Goal: Find specific fact

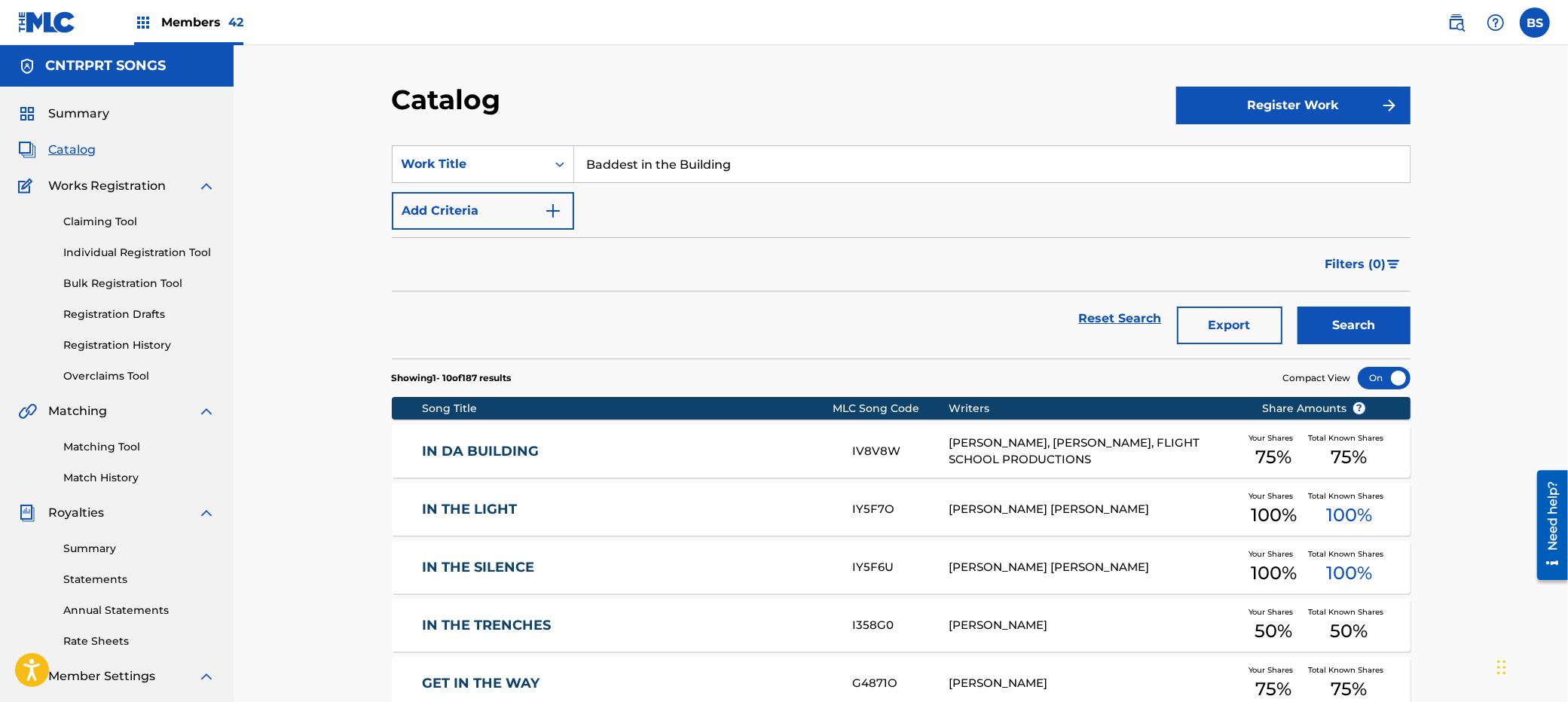
click at [73, 147] on span "Catalog" at bounding box center [72, 150] width 47 height 18
click at [79, 157] on span "Catalog" at bounding box center [72, 150] width 47 height 18
click at [95, 216] on link "Claiming Tool" at bounding box center [140, 222] width 153 height 15
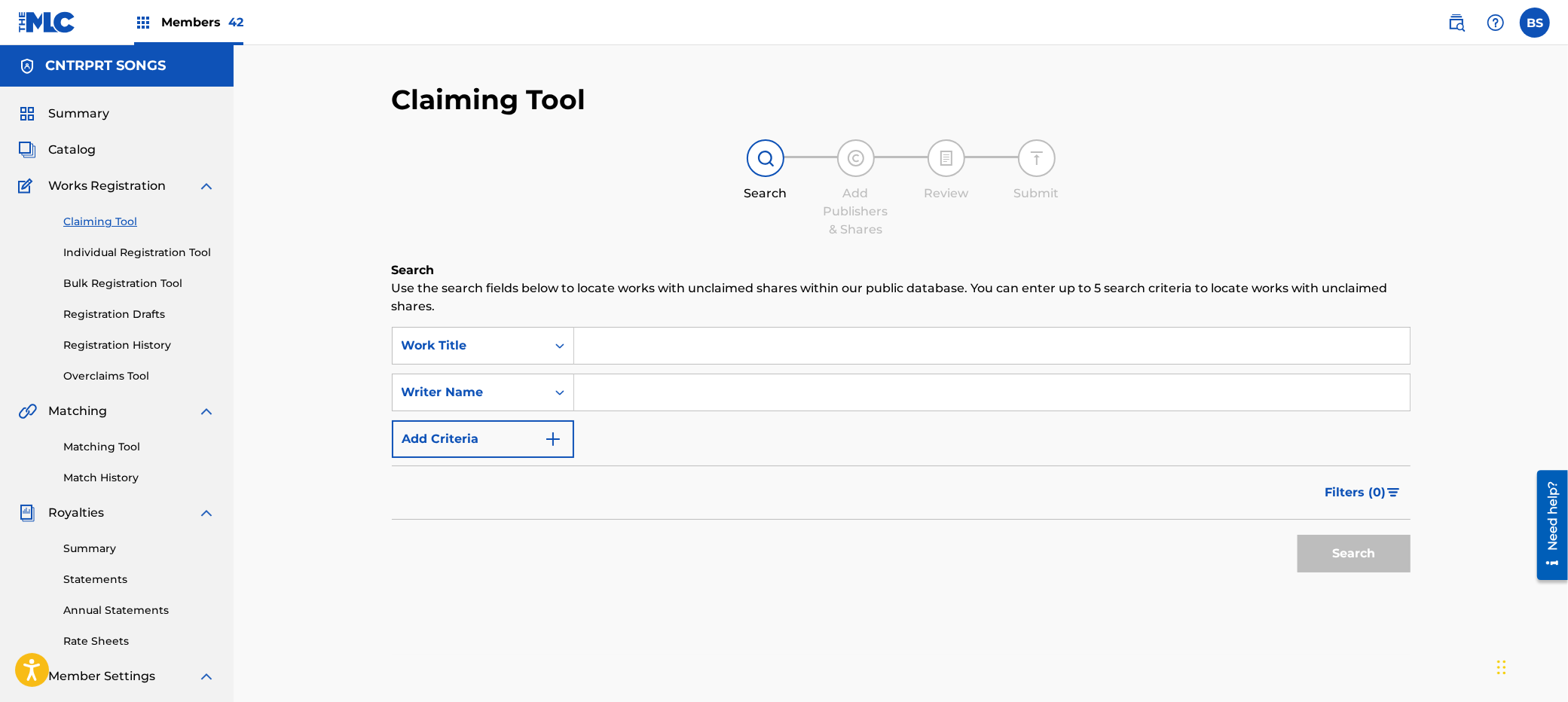
click at [86, 154] on span "Catalog" at bounding box center [72, 150] width 47 height 18
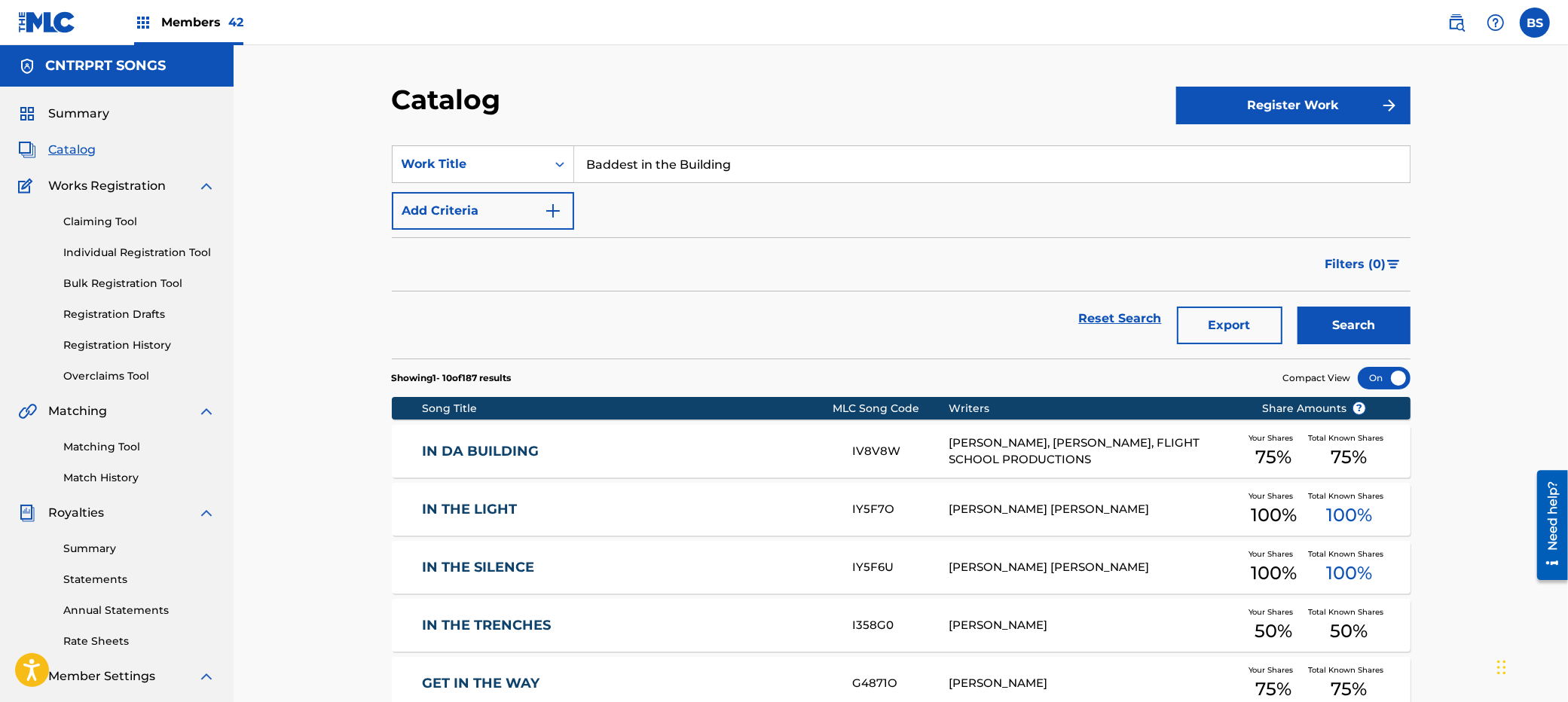
click at [712, 169] on input "Baddest in the Building" at bounding box center [991, 164] width 835 height 36
type input "double portion"
click at [1297, 307] on button "Search" at bounding box center [1354, 325] width 113 height 37
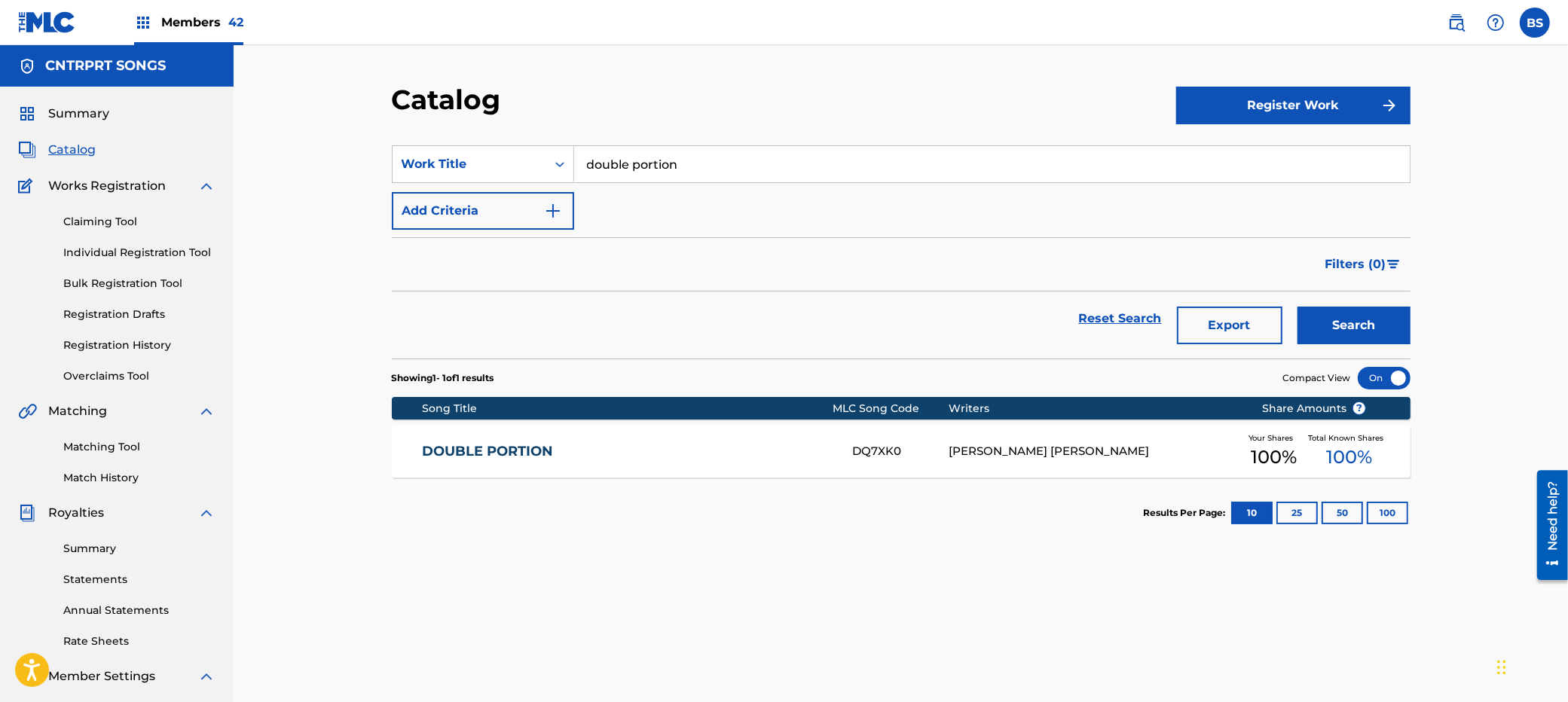
click at [845, 438] on div "DOUBLE PORTION DQ7XK0 [PERSON_NAME] [PERSON_NAME] Your Shares 100 % Total Known…" at bounding box center [901, 451] width 1019 height 53
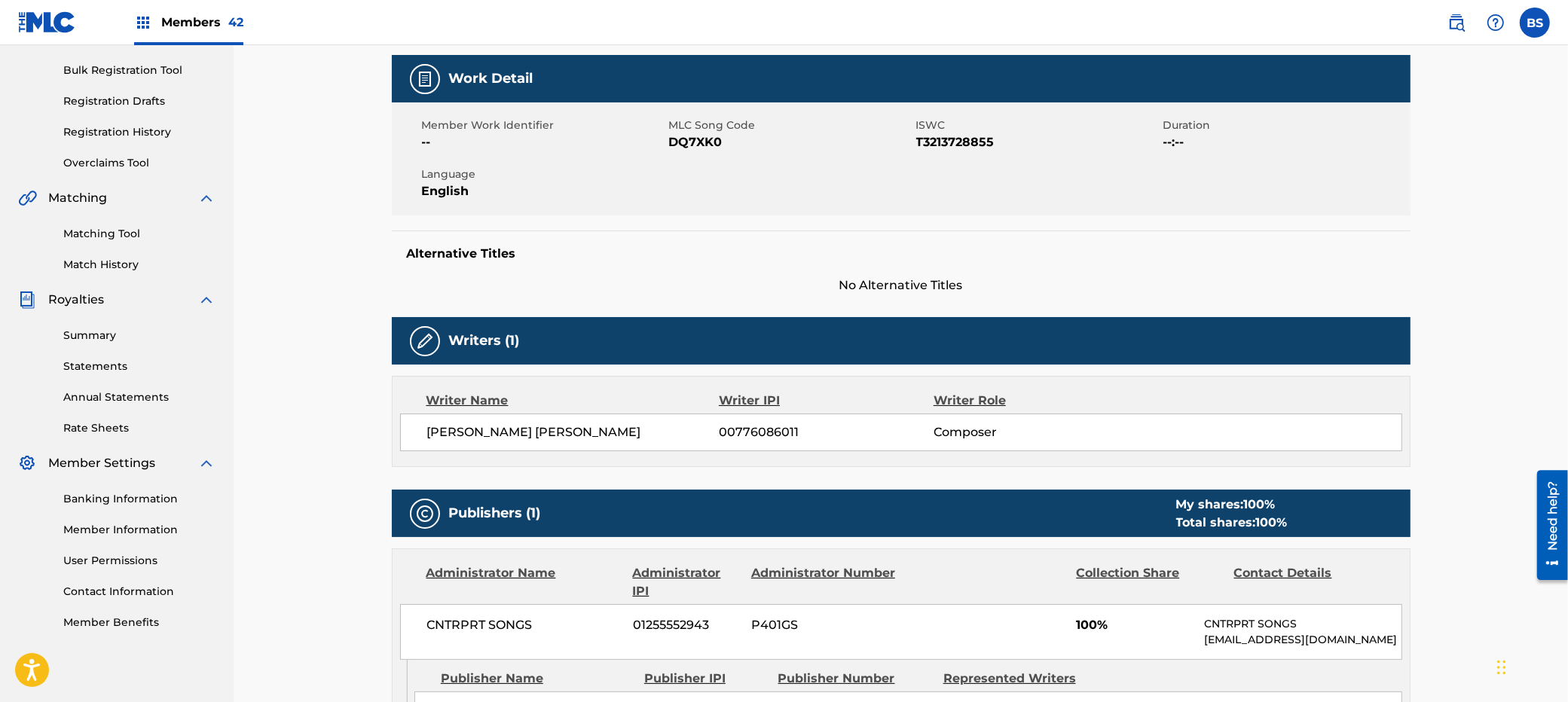
scroll to position [272, 0]
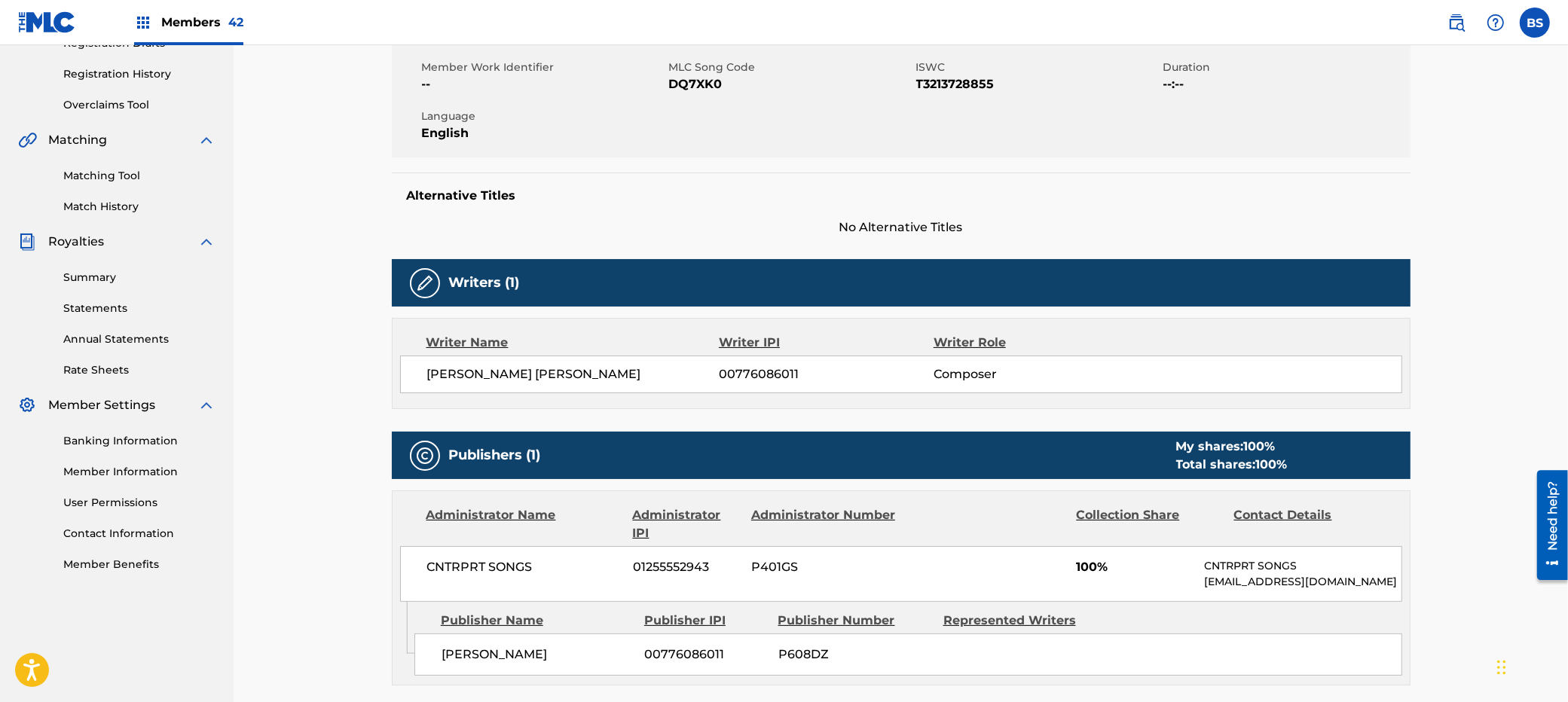
click at [767, 374] on span "00776086011" at bounding box center [825, 374] width 214 height 18
copy span "00776086011"
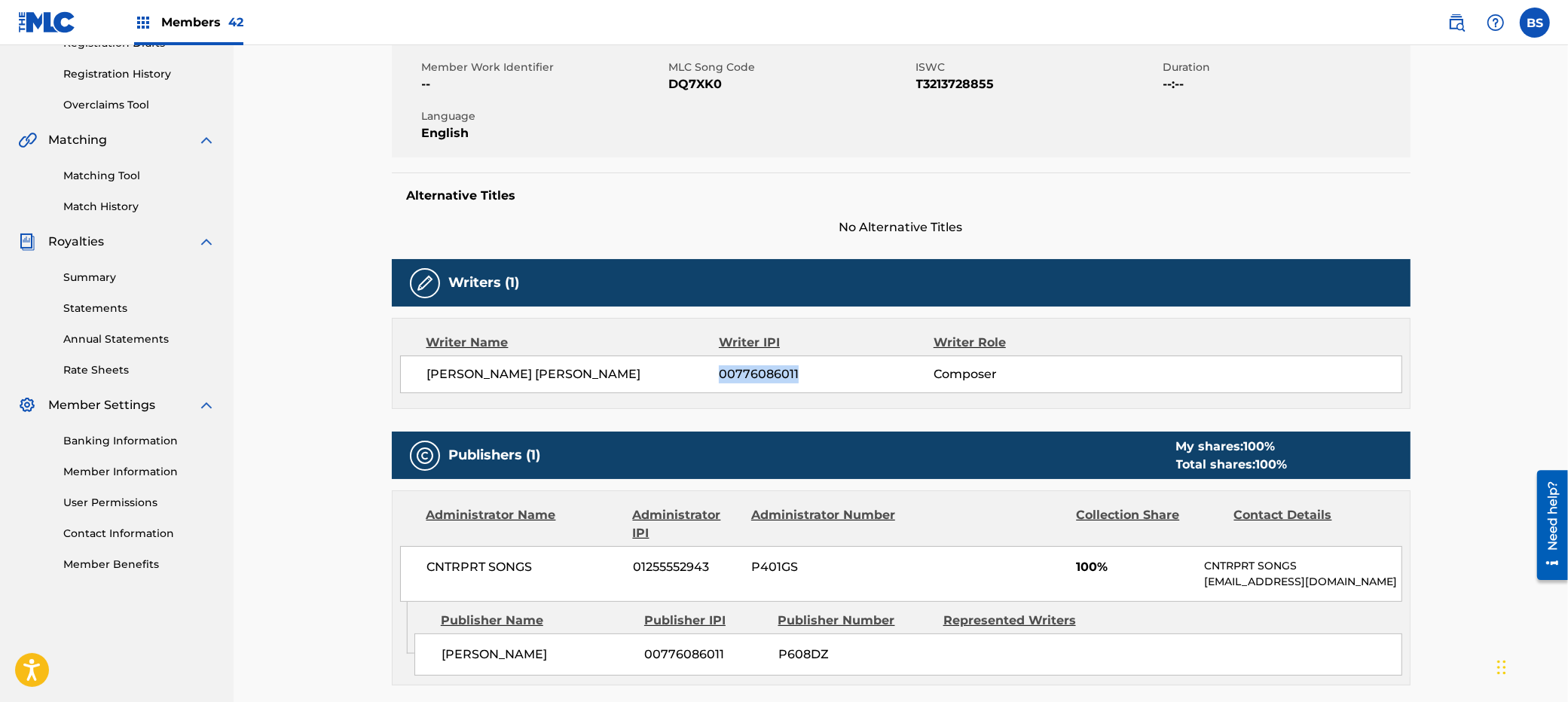
copy span "00776086011"
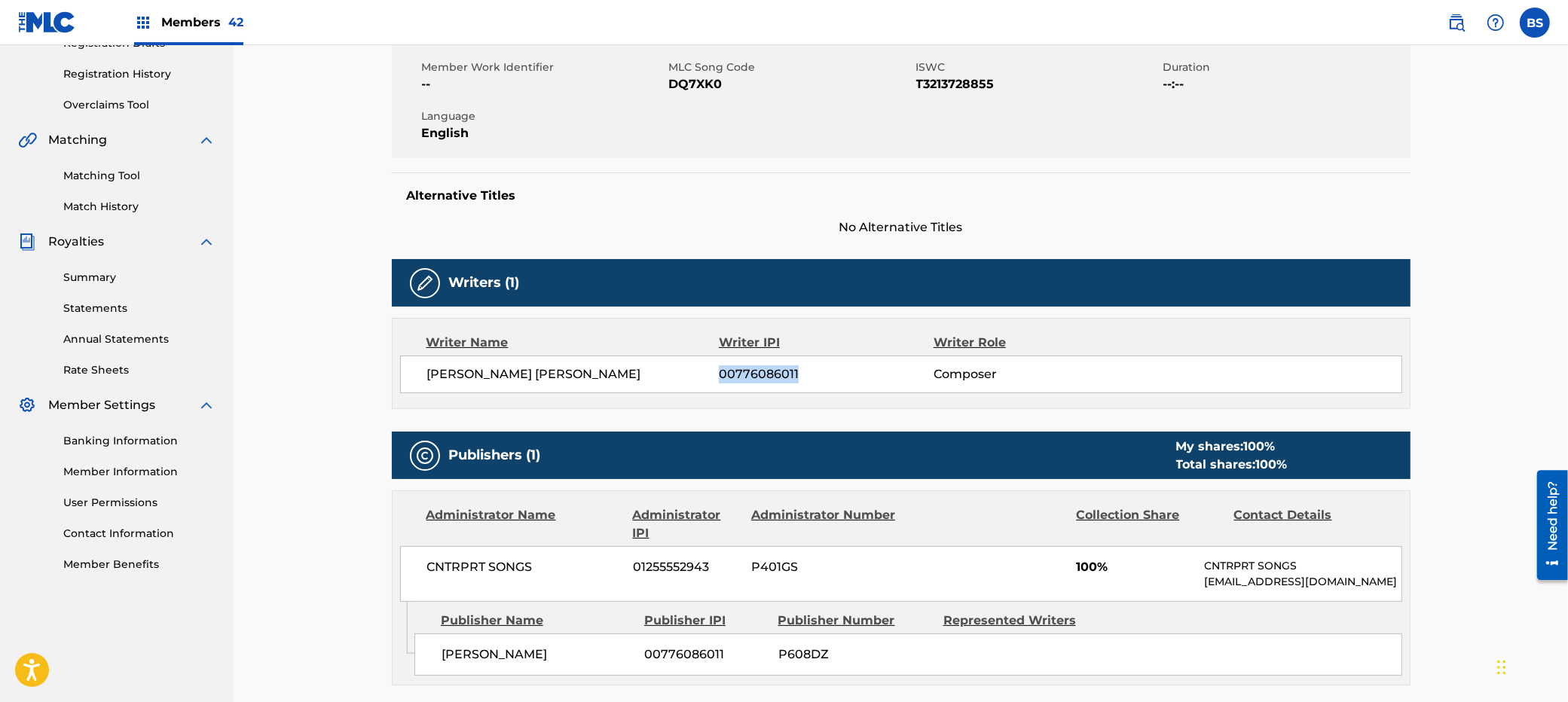
copy span "00776086011"
click at [508, 126] on span "English" at bounding box center [544, 133] width 243 height 18
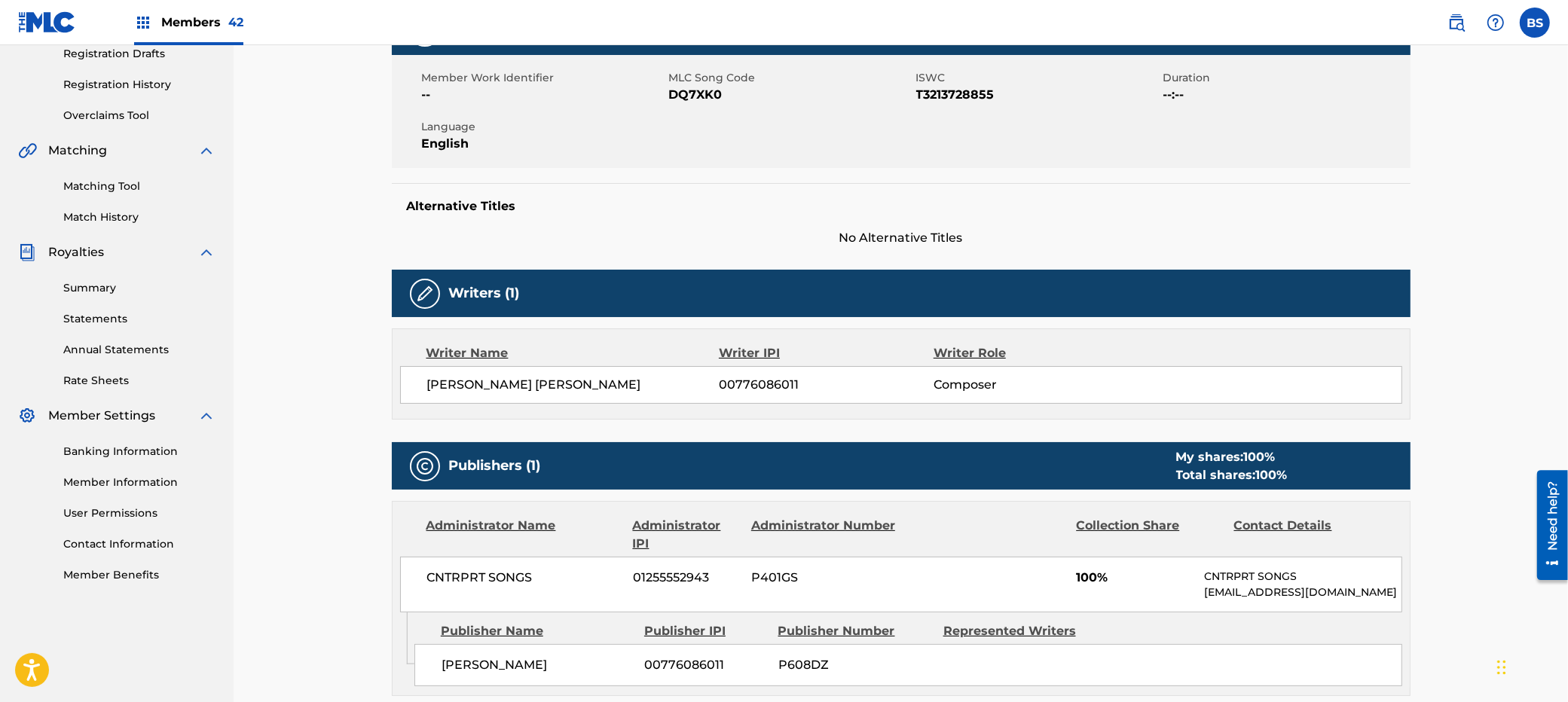
scroll to position [0, 0]
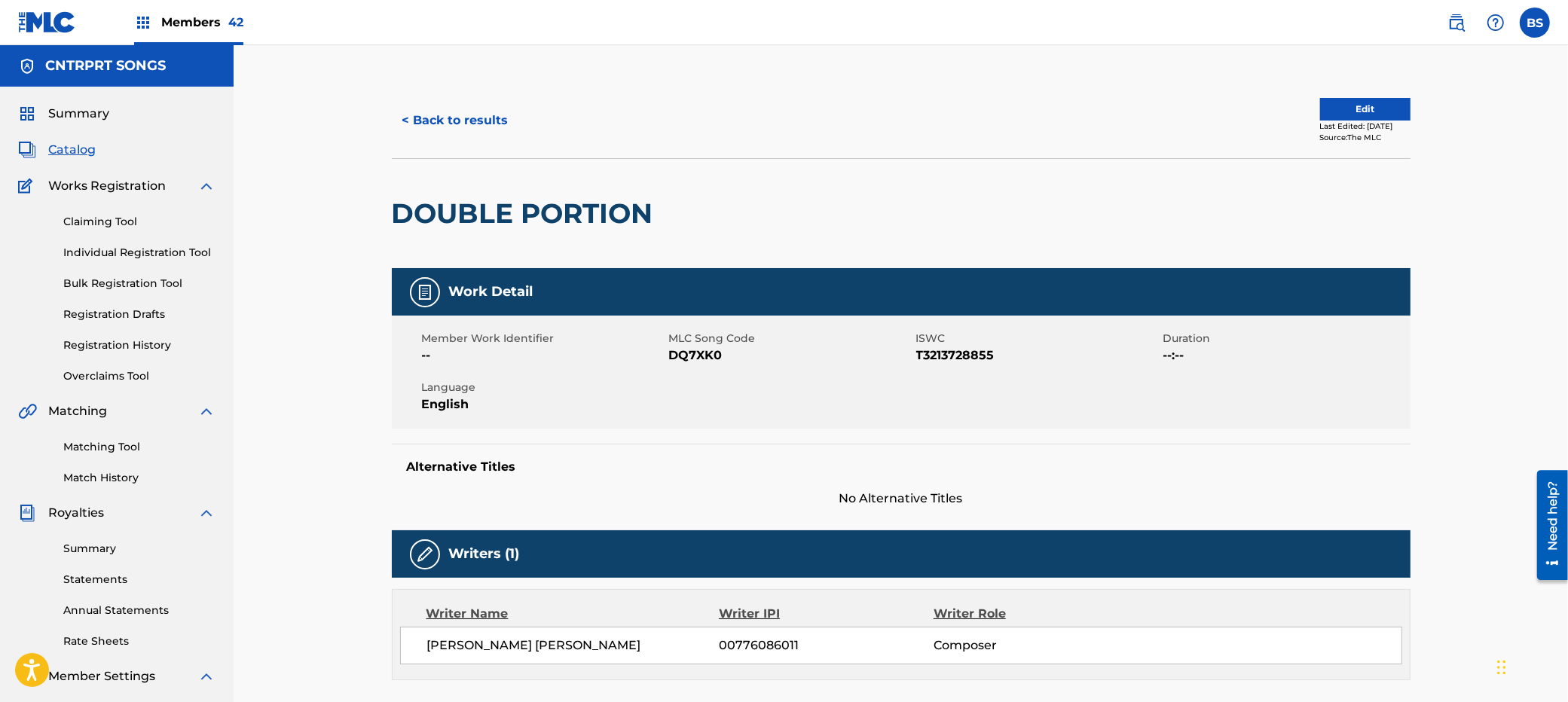
drag, startPoint x: 82, startPoint y: 153, endPoint x: 79, endPoint y: 145, distance: 8.5
click at [82, 153] on span "Catalog" at bounding box center [72, 150] width 47 height 18
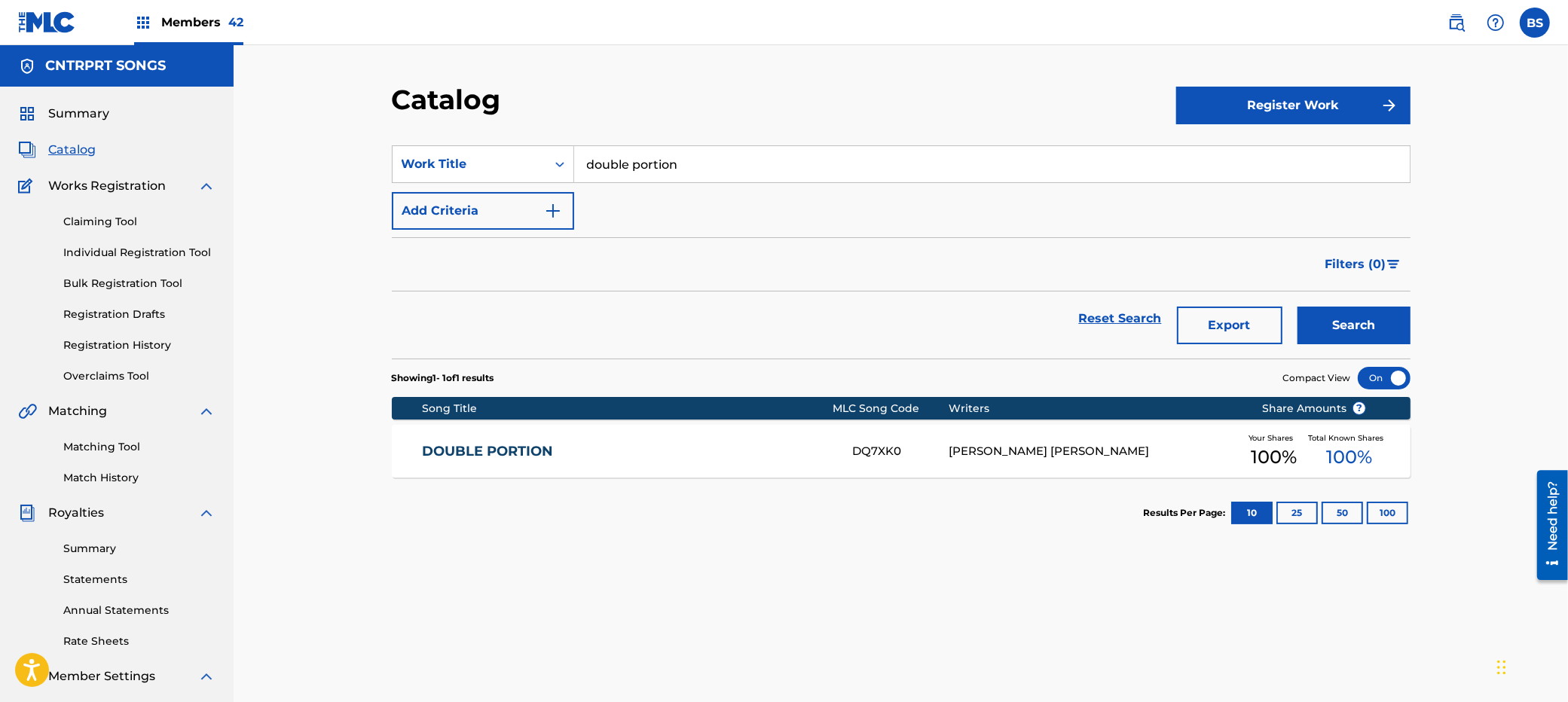
drag, startPoint x: 627, startPoint y: 451, endPoint x: 818, endPoint y: 436, distance: 191.6
click at [630, 451] on link "DOUBLE PORTION" at bounding box center [626, 451] width 409 height 17
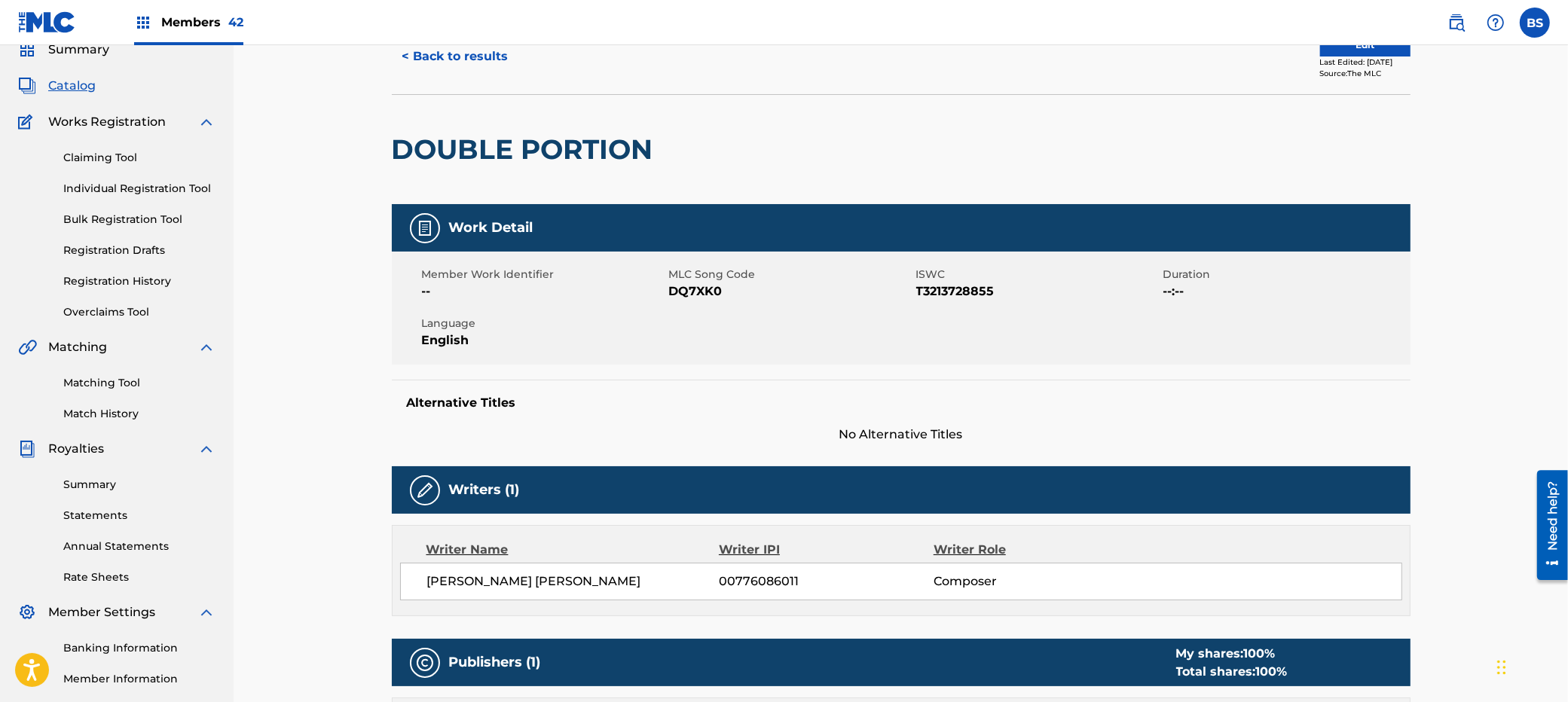
click at [736, 582] on span "00776086011" at bounding box center [825, 582] width 214 height 18
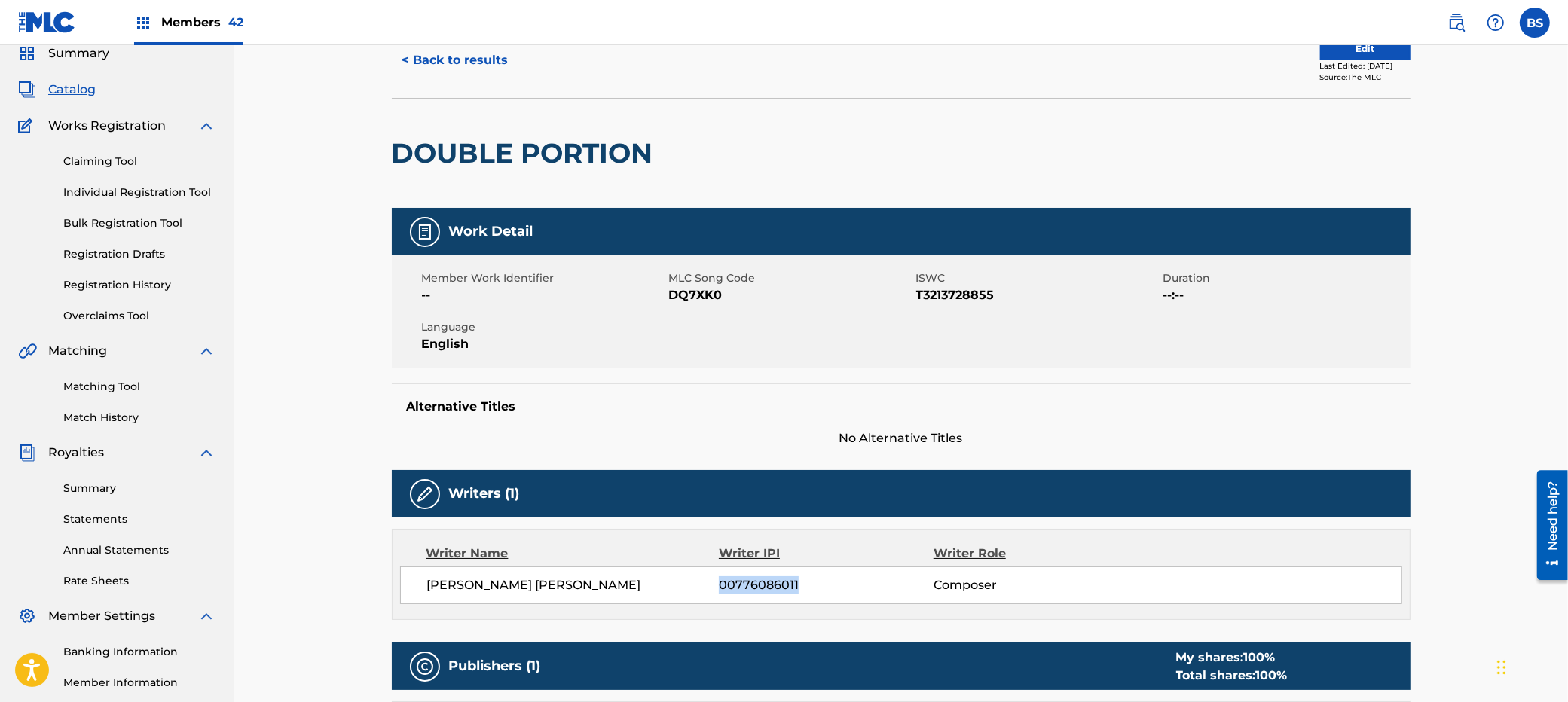
click at [736, 582] on span "00776086011" at bounding box center [825, 586] width 214 height 18
